Goal: Task Accomplishment & Management: Manage account settings

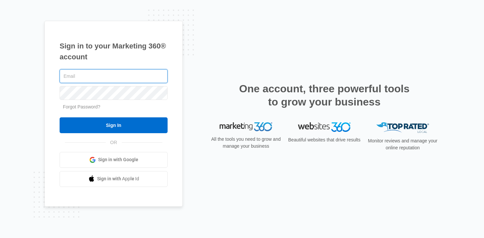
click at [0, 237] on com-1password-button at bounding box center [0, 238] width 0 height 0
type input "amelia@sustainwithme.com"
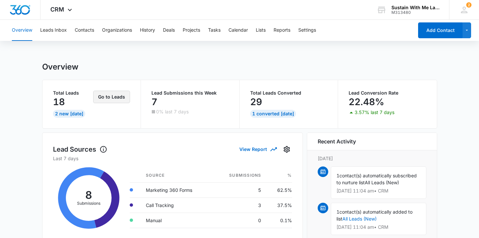
click at [106, 99] on button "Go to Leads" at bounding box center [111, 97] width 37 height 13
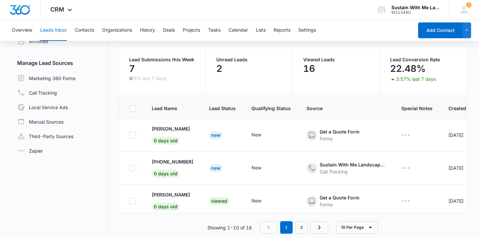
scroll to position [49, 0]
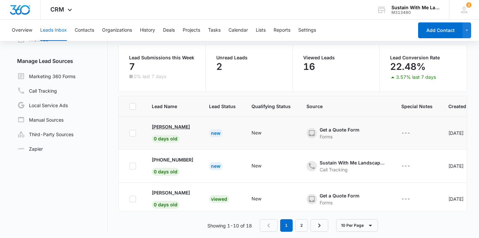
click at [175, 127] on p "[PERSON_NAME]" at bounding box center [171, 126] width 38 height 7
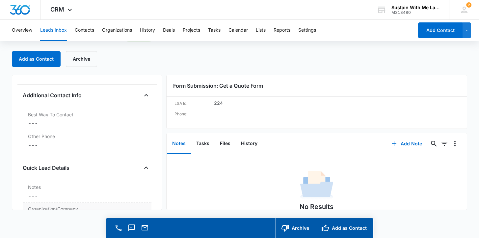
scroll to position [374, 0]
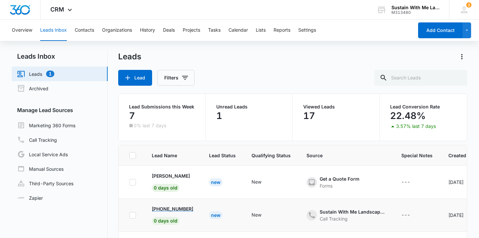
click at [173, 205] on p "[PHONE_NUMBER]" at bounding box center [172, 208] width 41 height 7
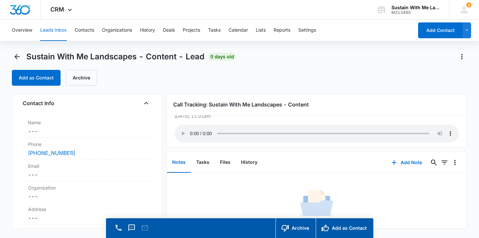
scroll to position [35, 0]
click at [102, 154] on div "[PHONE_NUMBER]" at bounding box center [87, 155] width 118 height 8
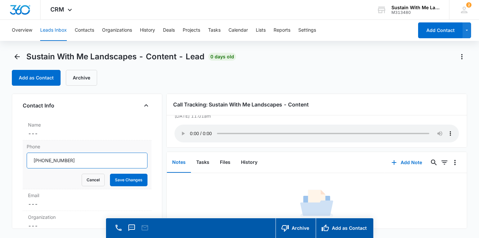
click at [101, 160] on input "Phone" at bounding box center [87, 160] width 121 height 16
